Goal: Task Accomplishment & Management: Use online tool/utility

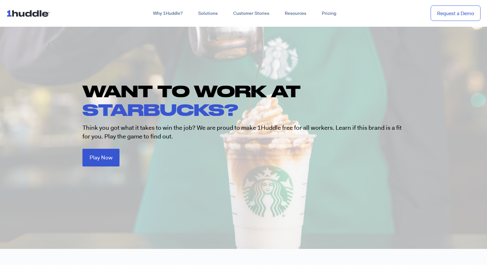
scroll to position [28, 0]
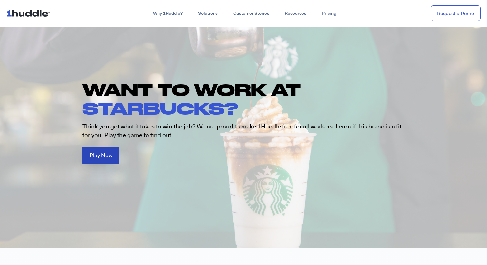
click at [105, 154] on span "Play Now" at bounding box center [100, 155] width 23 height 5
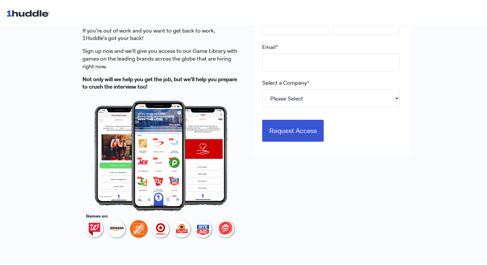
scroll to position [235, 0]
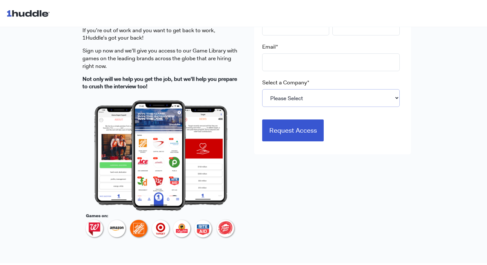
click at [301, 98] on select "Please Select 7-Eleven Ace Hardware Albertsons Companies ALDI Amazon Aveanna He…" at bounding box center [330, 98] width 137 height 18
